Goal: Information Seeking & Learning: Learn about a topic

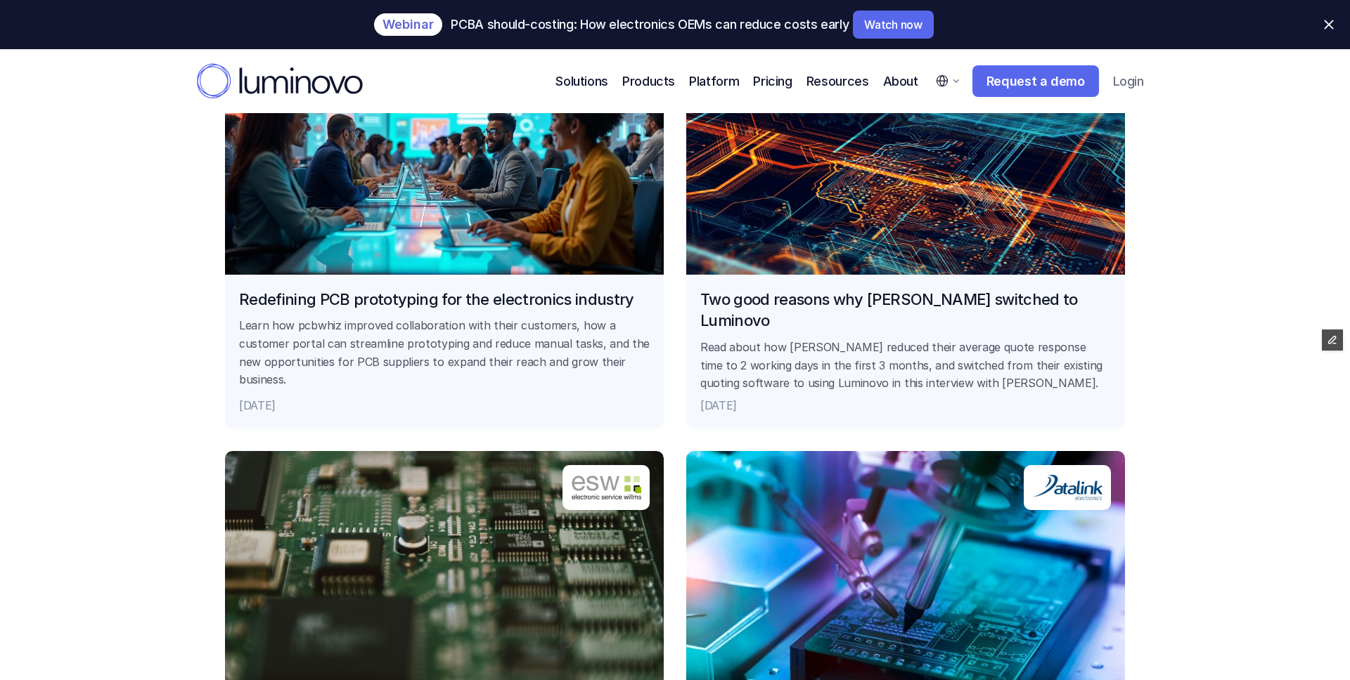
scroll to position [2398, 0]
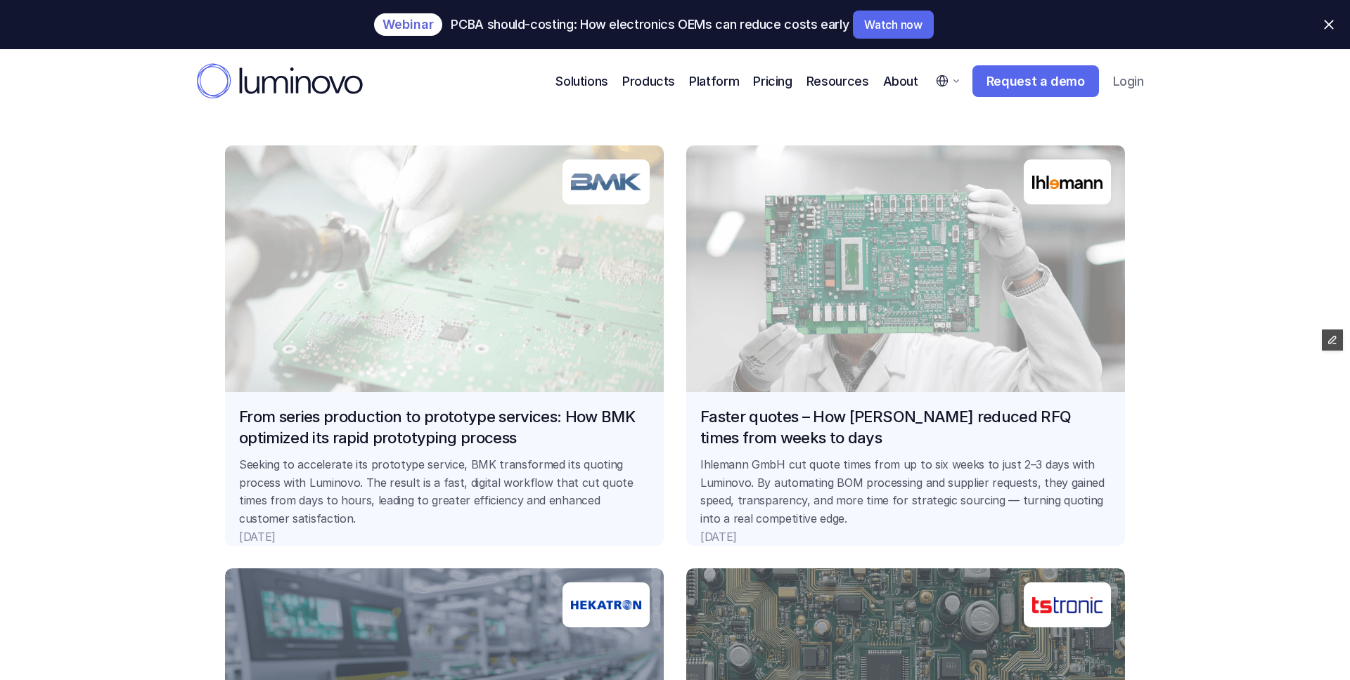
scroll to position [1150, 0]
click at [426, 414] on link "From series production to prototype services: How BMK optimized its rapid proto…" at bounding box center [444, 346] width 439 height 401
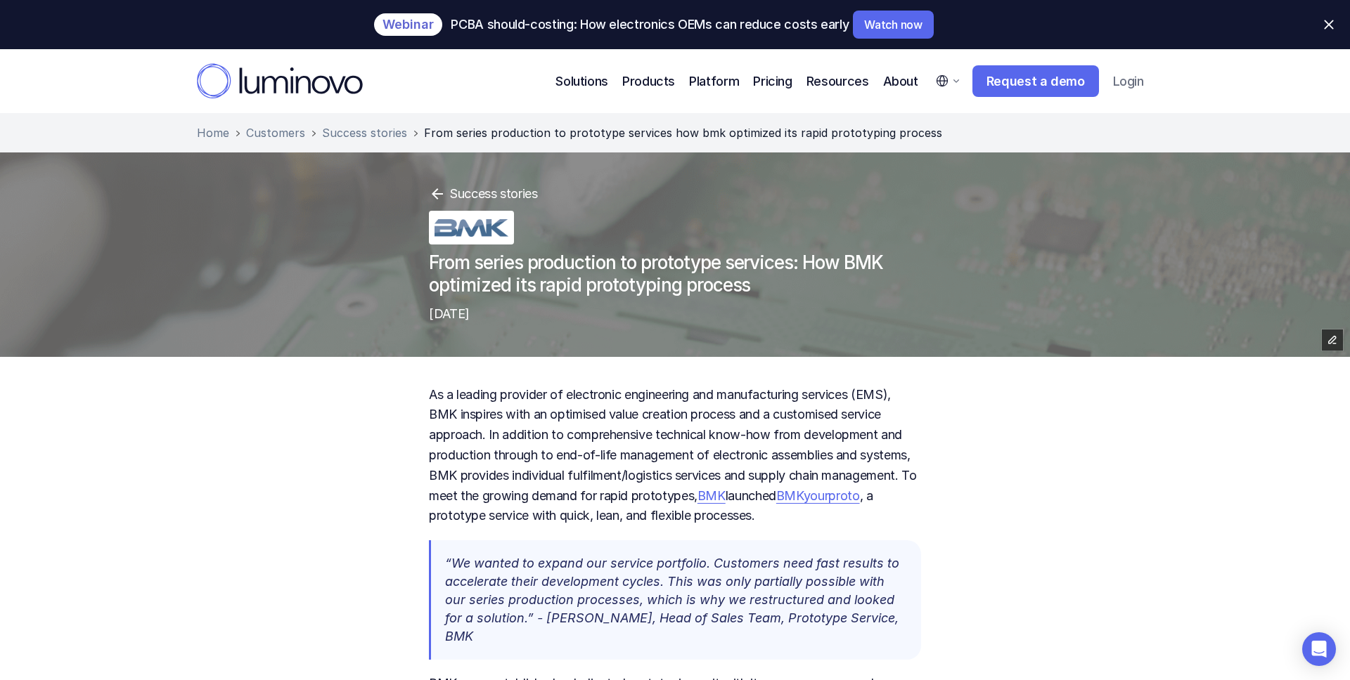
click at [953, 79] on select "English German" at bounding box center [946, 80] width 41 height 31
click at [929, 65] on select "English German" at bounding box center [946, 80] width 41 height 31
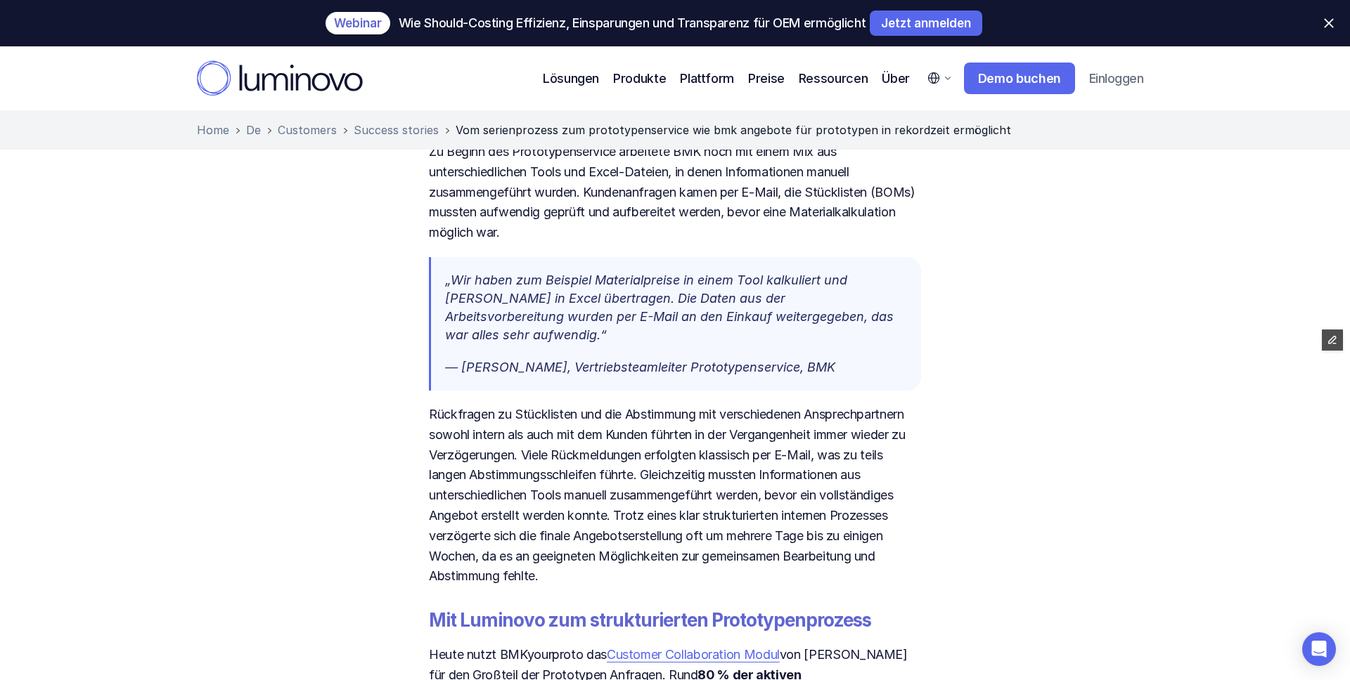
scroll to position [761, 0]
click at [943, 76] on select "English German" at bounding box center [938, 78] width 41 height 31
click at [918, 63] on select "English German" at bounding box center [938, 78] width 41 height 31
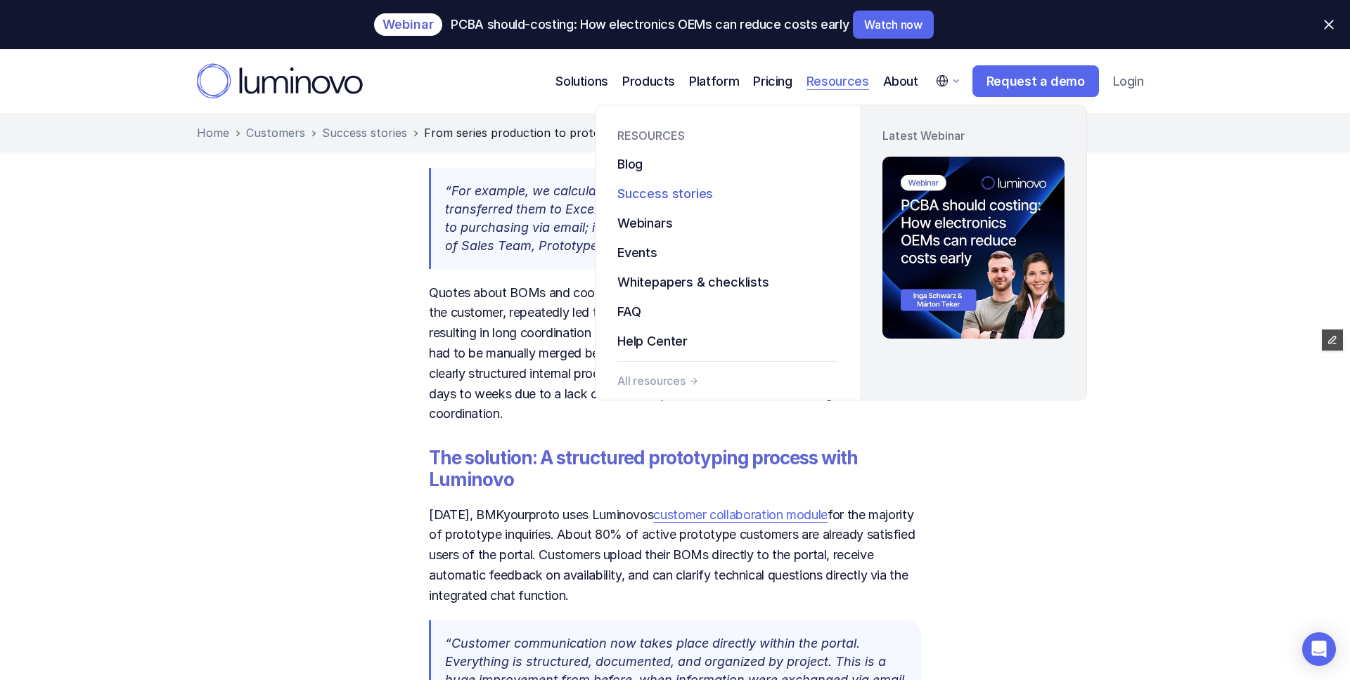
click at [676, 194] on p "Success stories" at bounding box center [665, 193] width 96 height 19
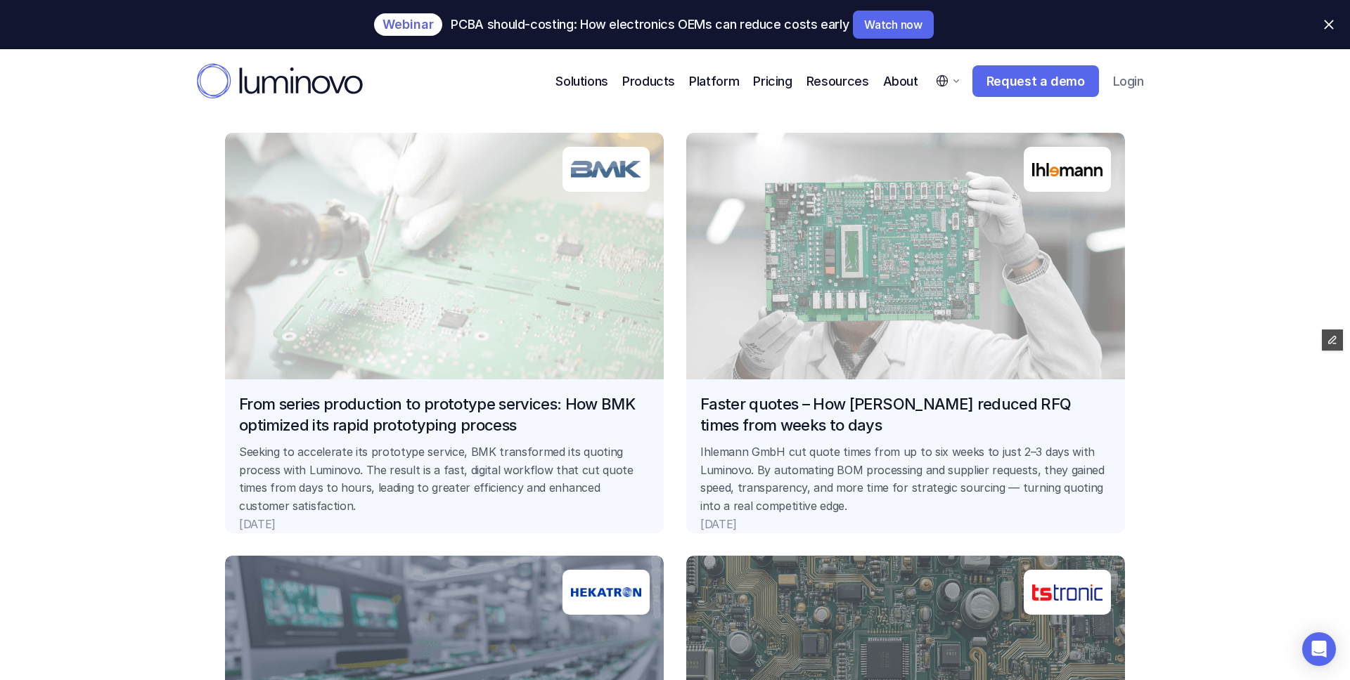
scroll to position [1193, 0]
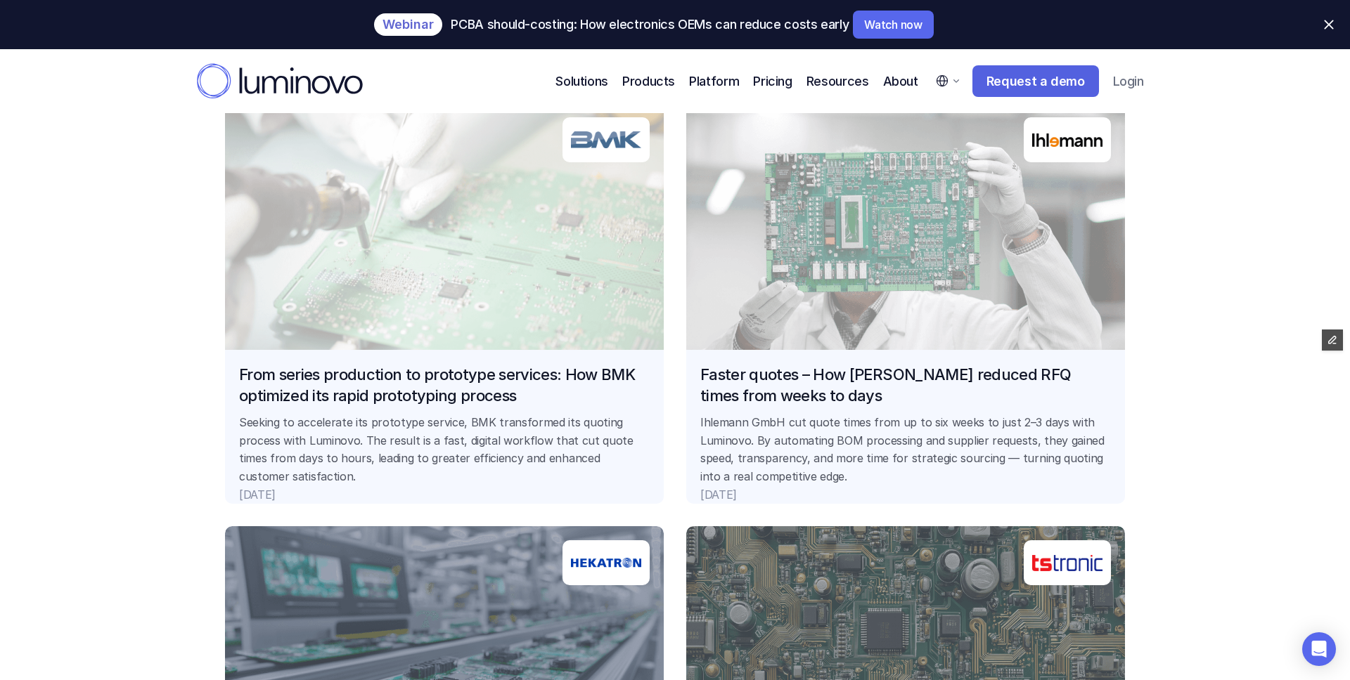
click at [954, 82] on select "English German" at bounding box center [946, 80] width 41 height 31
select select "L5YsGl6cH"
click at [929, 65] on select "English German" at bounding box center [946, 80] width 41 height 31
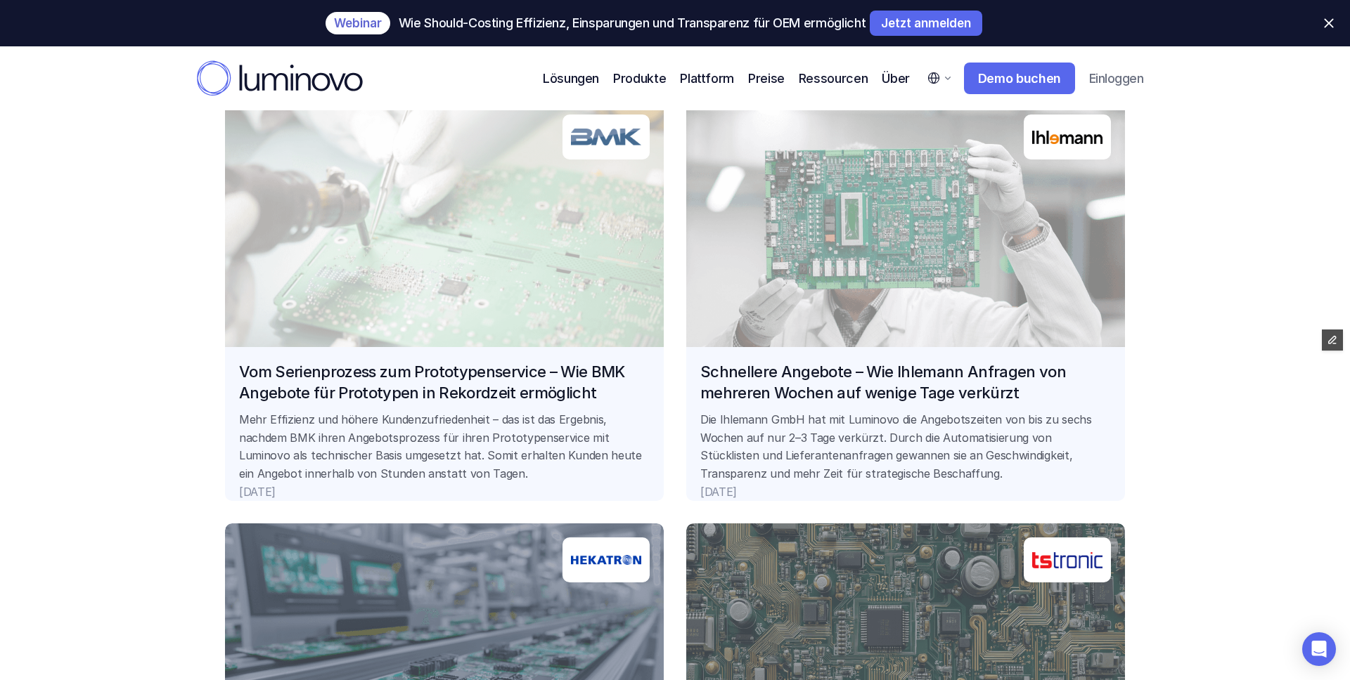
click at [498, 284] on link "Vom Serienprozess zum Prototypenservice – Wie BMK Angebote für Prototypen in Re…" at bounding box center [444, 301] width 439 height 401
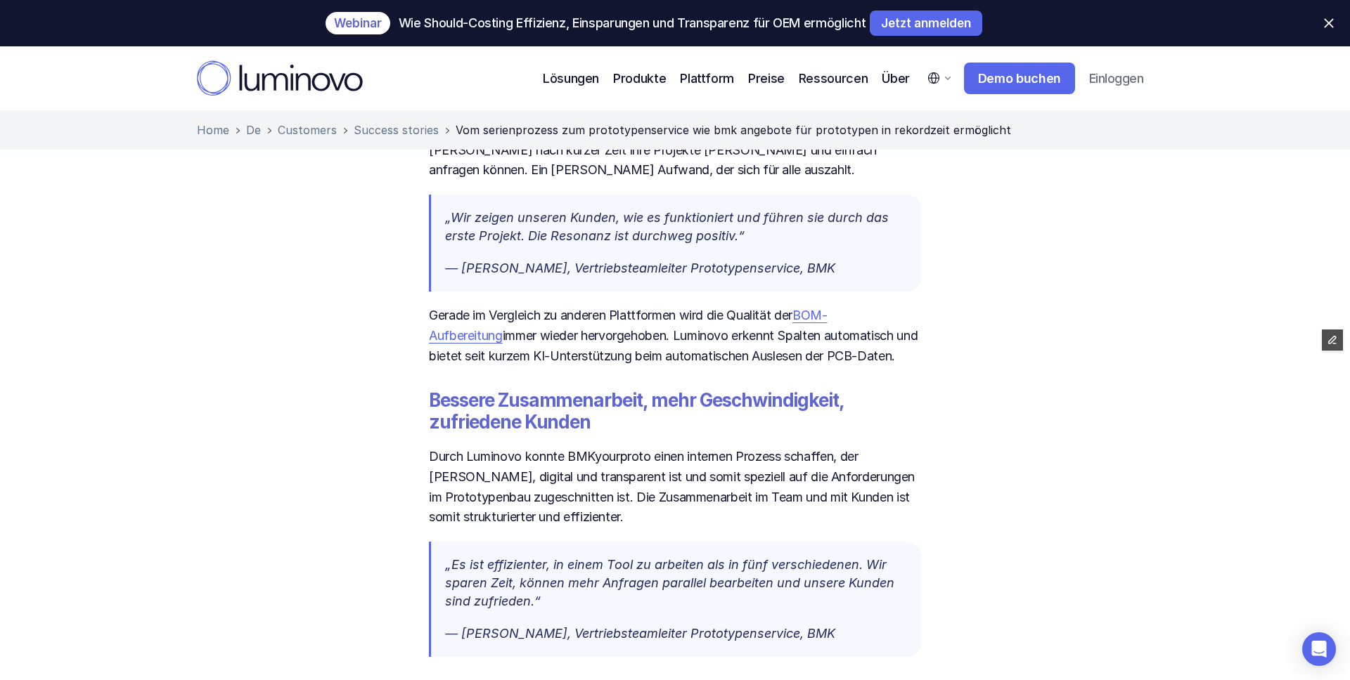
scroll to position [2402, 0]
